Goal: Check status: Check status

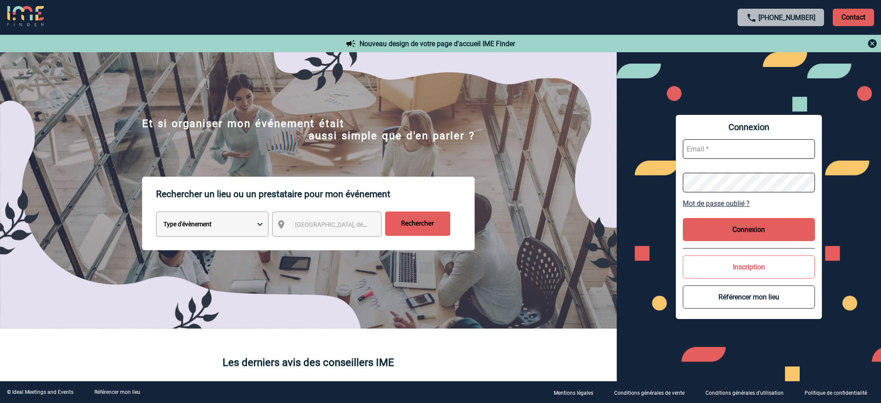
type input "[EMAIL_ADDRESS][DOMAIN_NAME]"
click at [757, 155] on input "[EMAIL_ADDRESS][DOMAIN_NAME]" at bounding box center [749, 149] width 132 height 20
click at [749, 230] on button "Connexion" at bounding box center [749, 229] width 132 height 23
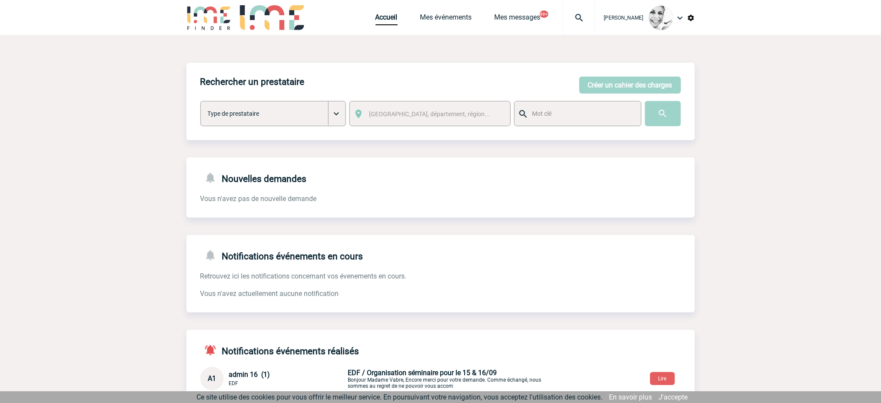
click at [581, 17] on img at bounding box center [579, 18] width 31 height 10
type input "2000419478"
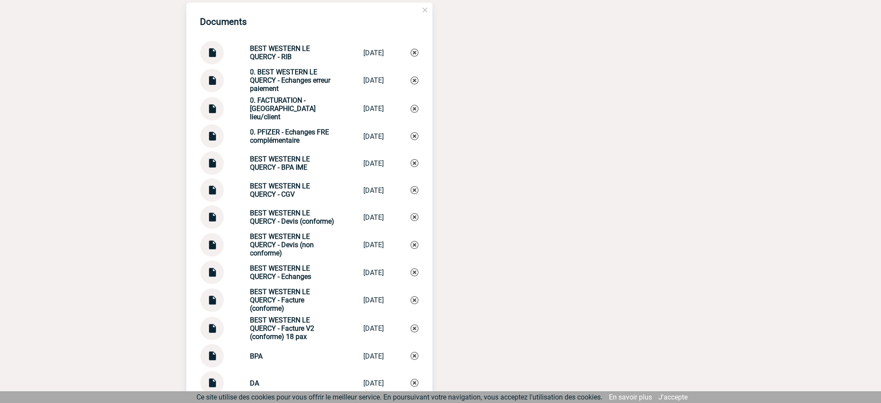
scroll to position [1258, 0]
click at [214, 87] on img at bounding box center [211, 78] width 11 height 17
click at [217, 306] on img at bounding box center [211, 298] width 11 height 17
click at [216, 335] on img at bounding box center [211, 326] width 11 height 17
